Goal: Task Accomplishment & Management: Complete application form

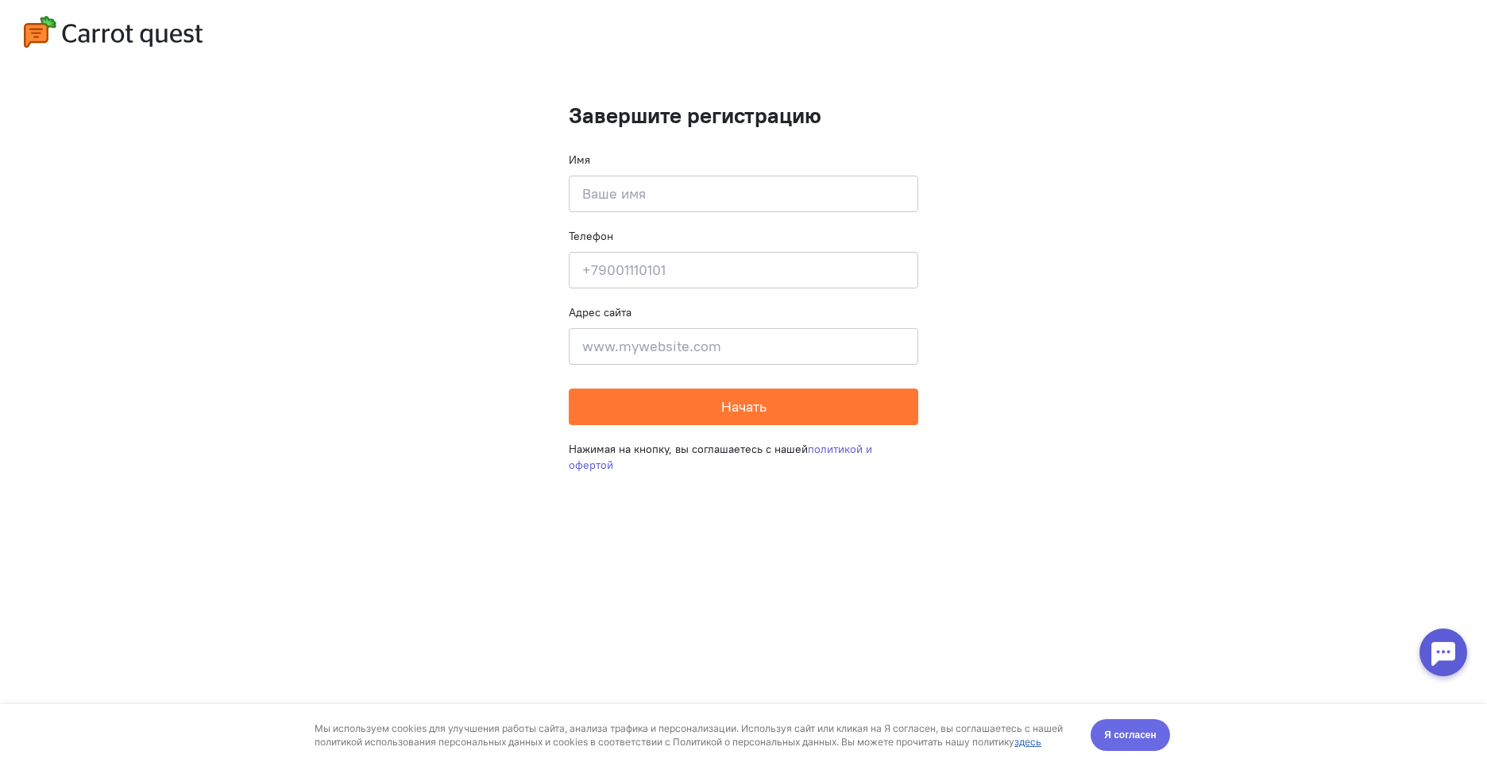
click at [1109, 749] on button "Я согласен" at bounding box center [1130, 735] width 79 height 32
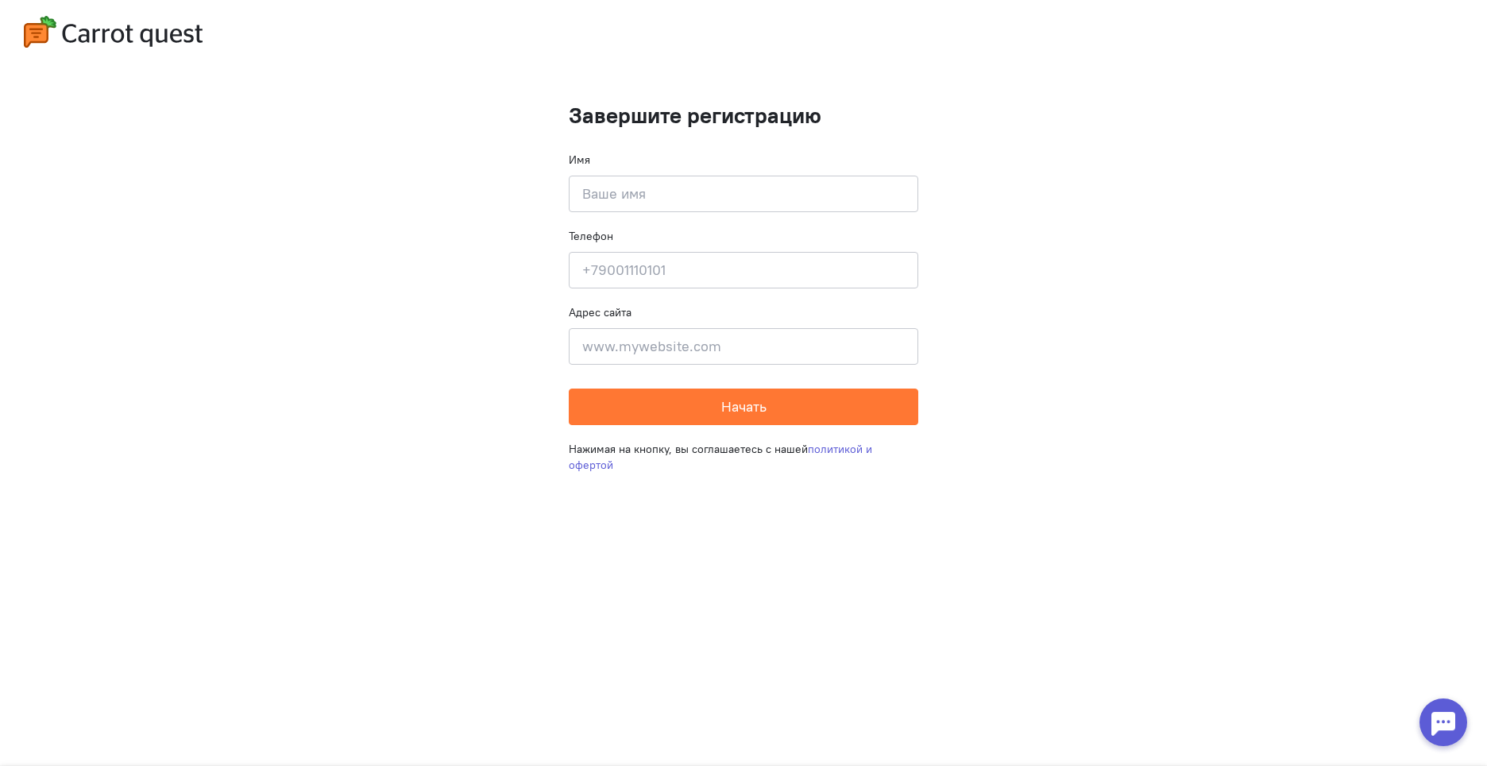
click at [1112, 743] on cq-completion-registration "Завершите регистрацию Имя Введите своё имя Телефон Введите свой телефон Адрес с…" at bounding box center [743, 383] width 1487 height 766
click at [652, 385] on form "Завершите регистрацию Имя Введите своё имя Телефон Введите свой телефон Адрес с…" at bounding box center [744, 264] width 350 height 322
click at [605, 336] on input at bounding box center [744, 346] width 350 height 37
click at [632, 316] on div "Адрес сайта Введите адрес сайта" at bounding box center [744, 334] width 350 height 60
drag, startPoint x: 601, startPoint y: 234, endPoint x: 597, endPoint y: 247, distance: 13.3
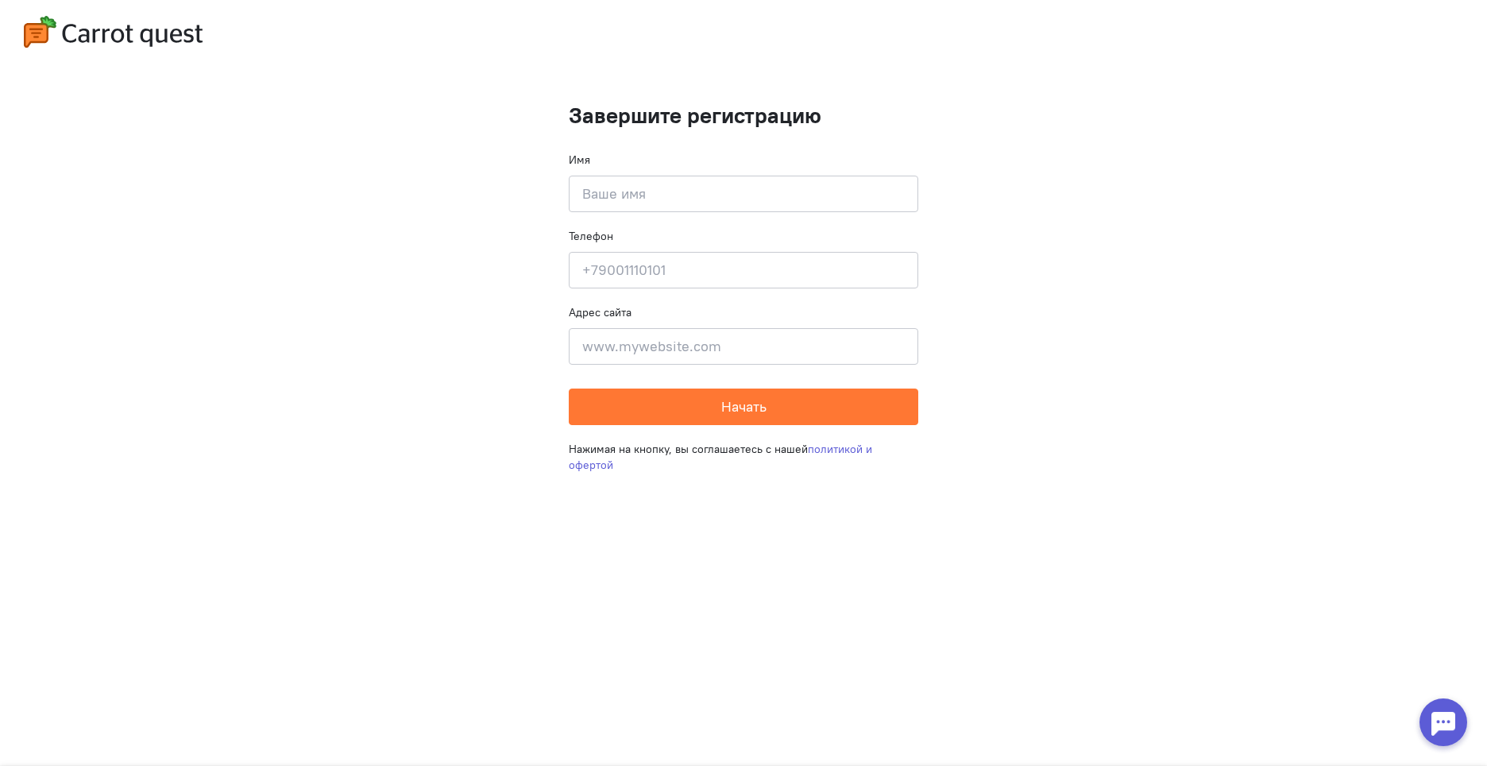
click at [601, 238] on label "Телефон" at bounding box center [591, 236] width 44 height 16
click at [597, 261] on input at bounding box center [744, 270] width 350 height 37
click at [603, 192] on input at bounding box center [744, 194] width 350 height 37
